Goal: Obtain resource: Obtain resource

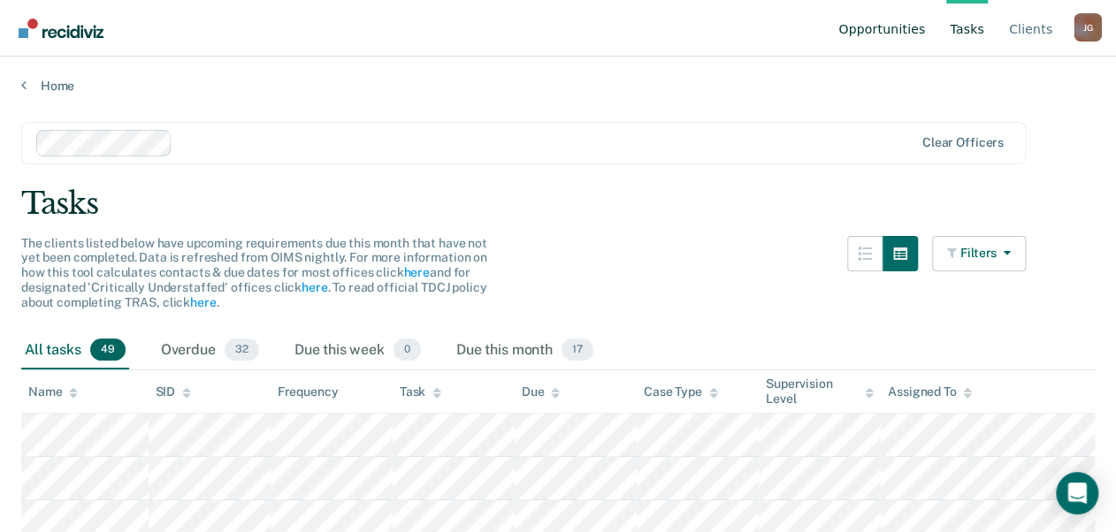
click at [893, 25] on link "Opportunities" at bounding box center [882, 28] width 94 height 57
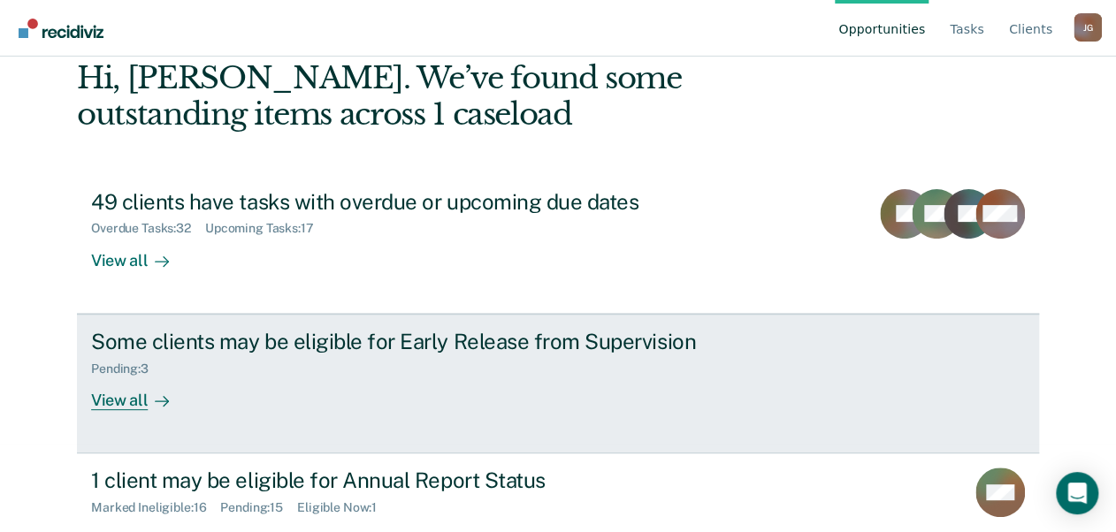
scroll to position [149, 0]
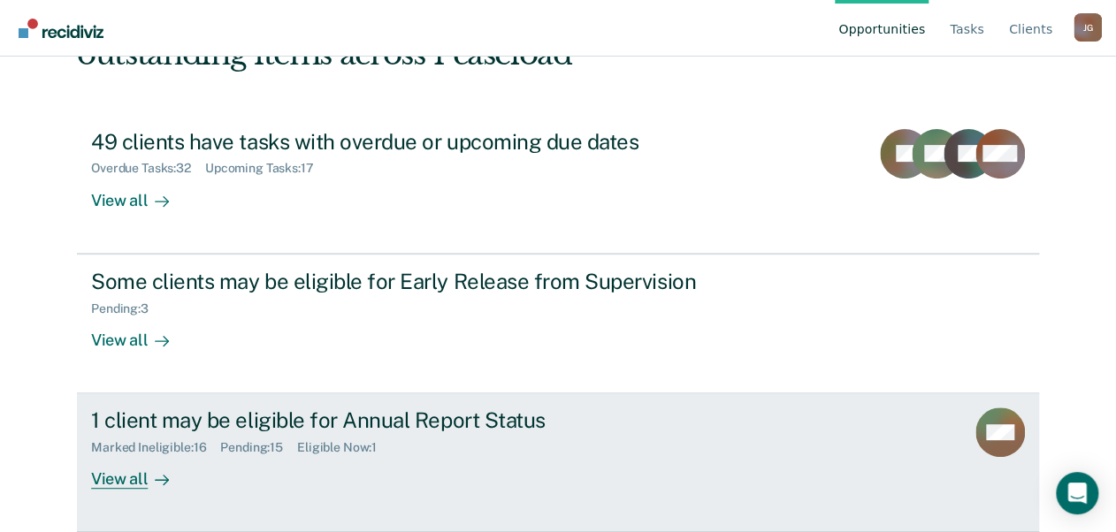
click at [106, 478] on div "View all" at bounding box center [140, 472] width 99 height 34
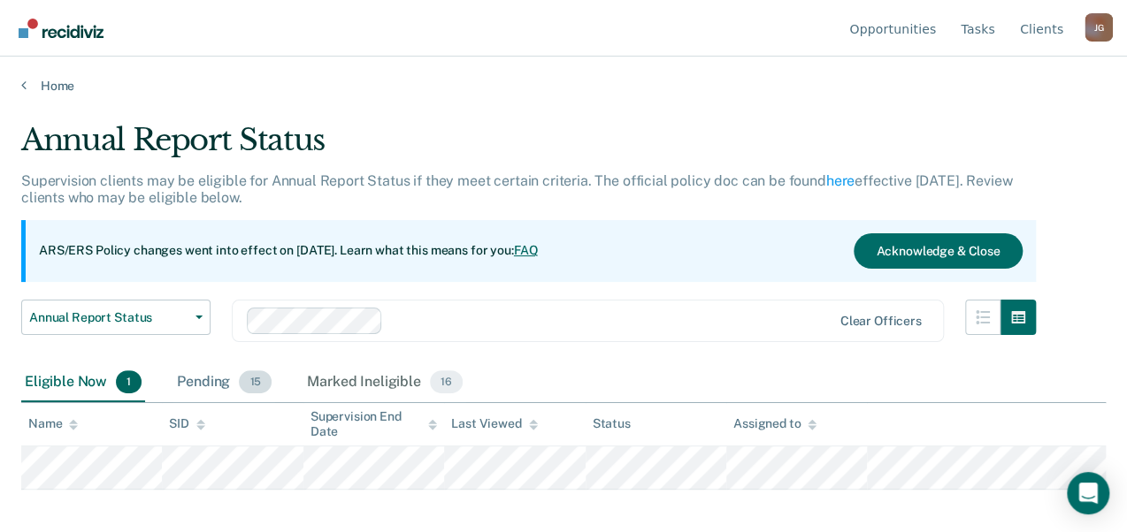
click at [218, 386] on div "Pending 15" at bounding box center [224, 382] width 102 height 39
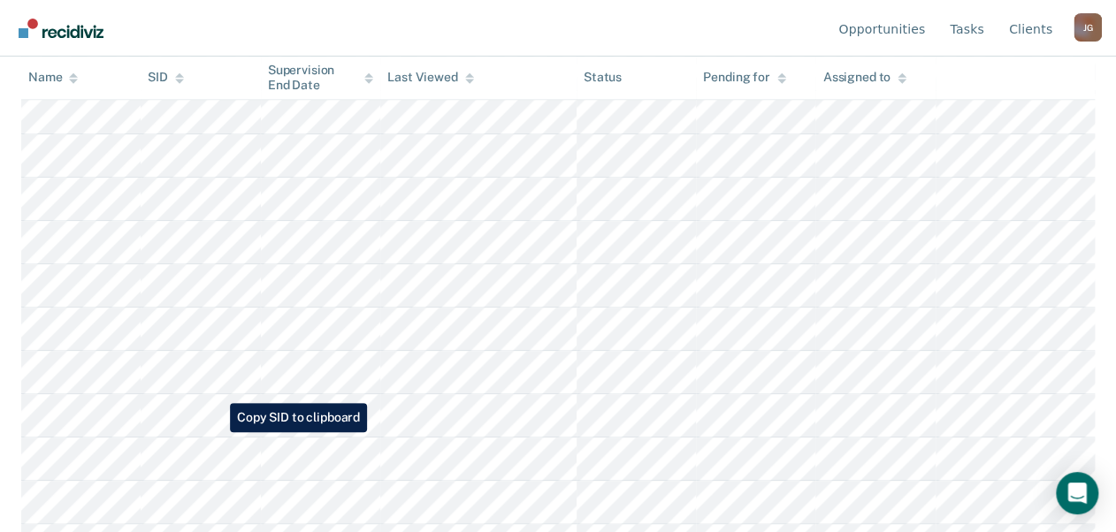
scroll to position [562, 0]
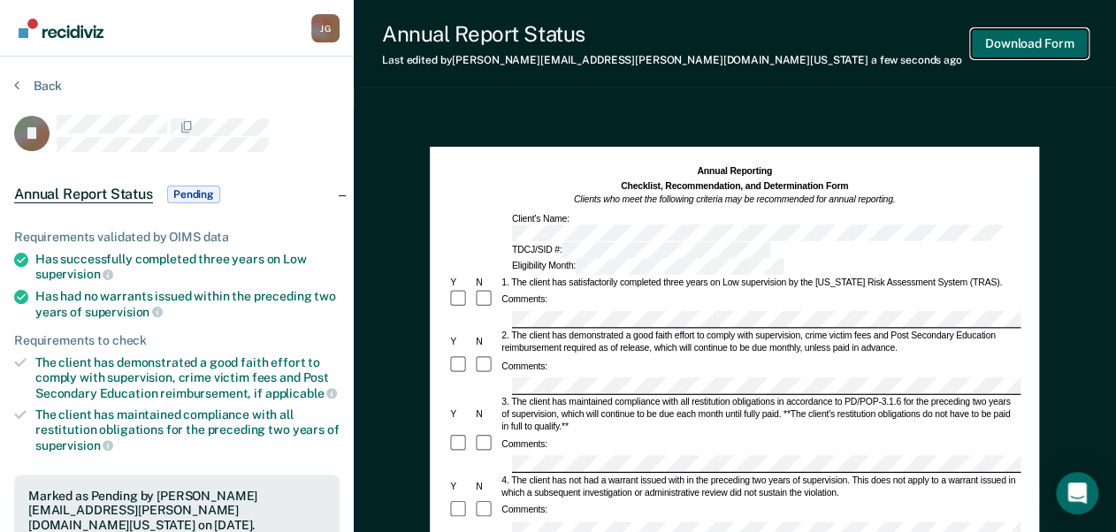
click at [1027, 41] on button "Download Form" at bounding box center [1029, 43] width 117 height 29
